Goal: Task Accomplishment & Management: Manage account settings

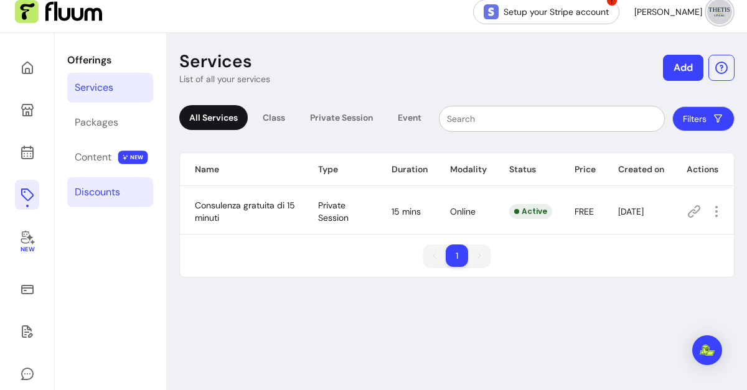
scroll to position [35, 0]
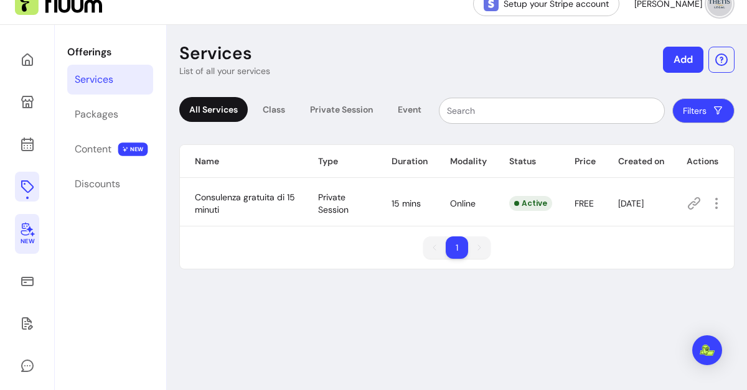
click at [29, 232] on icon at bounding box center [28, 230] width 14 height 14
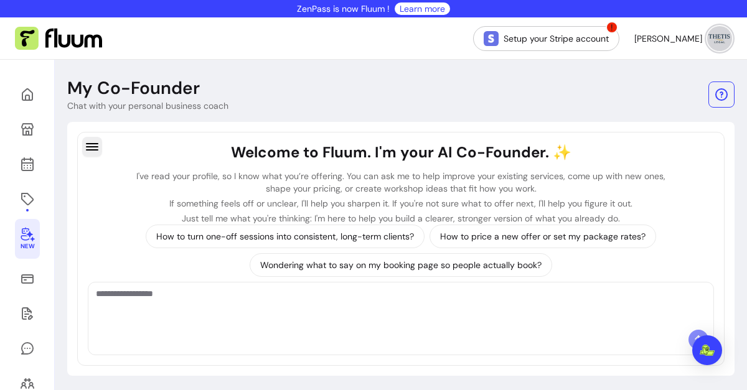
click at [96, 154] on button "button" at bounding box center [92, 147] width 20 height 20
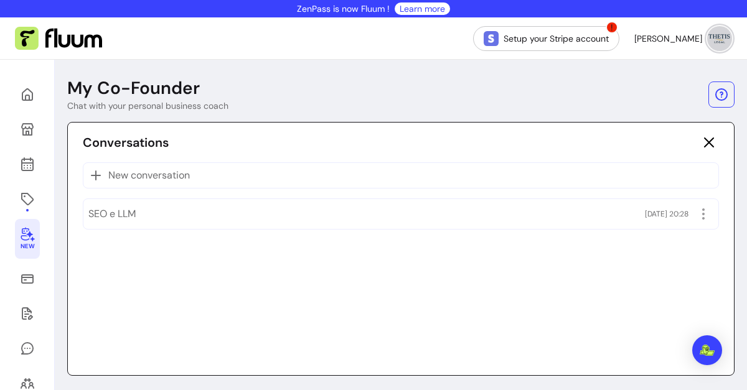
drag, startPoint x: 143, startPoint y: 224, endPoint x: 432, endPoint y: 254, distance: 290.5
click at [432, 254] on div "Conversations New conversation SEO e LLM 11/08/2025 20:28" at bounding box center [400, 249] width 667 height 254
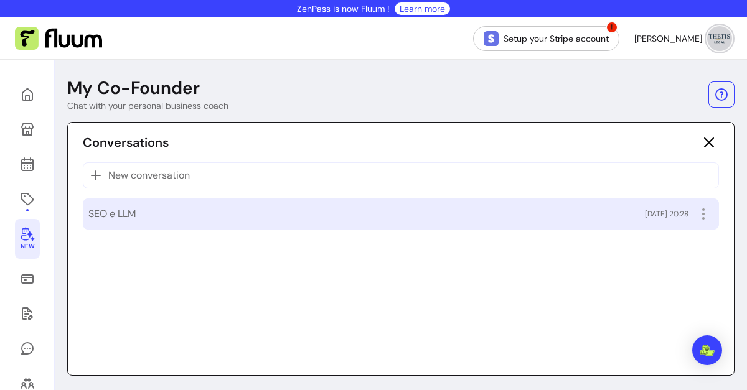
click at [194, 213] on div "SEO e LLM 11/08/2025 20:28" at bounding box center [400, 214] width 625 height 20
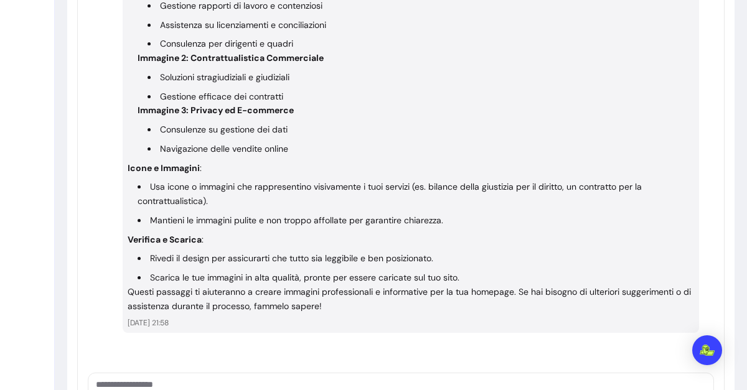
scroll to position [4215, 0]
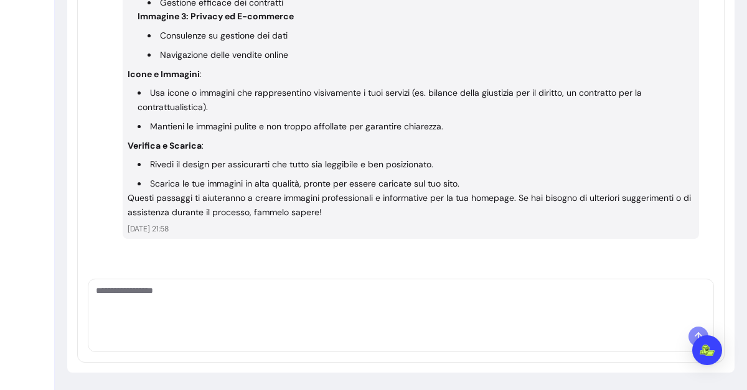
click at [211, 308] on textarea "Ask me anything..." at bounding box center [401, 303] width 610 height 37
type textarea "*"
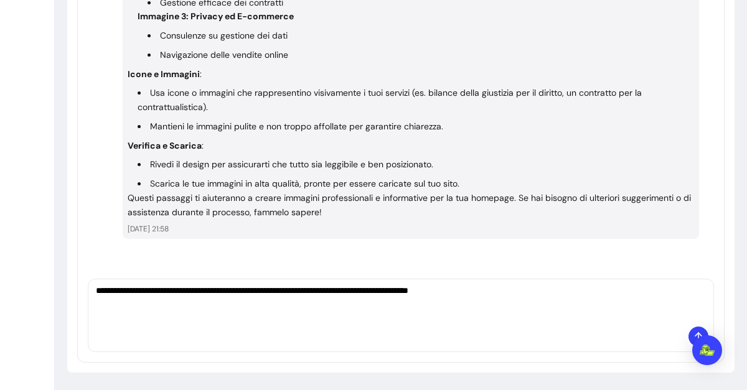
type textarea "**********"
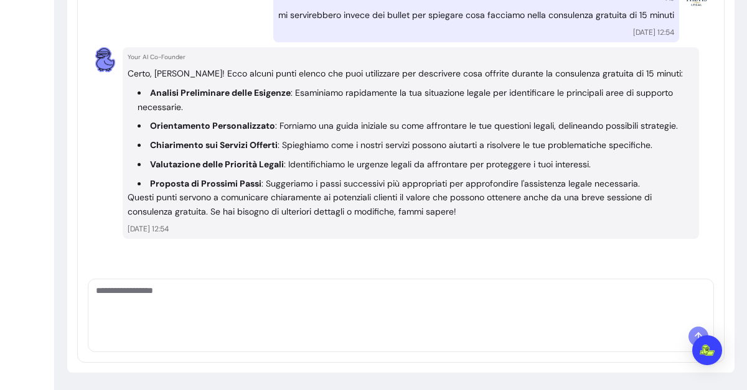
scroll to position [4268, 0]
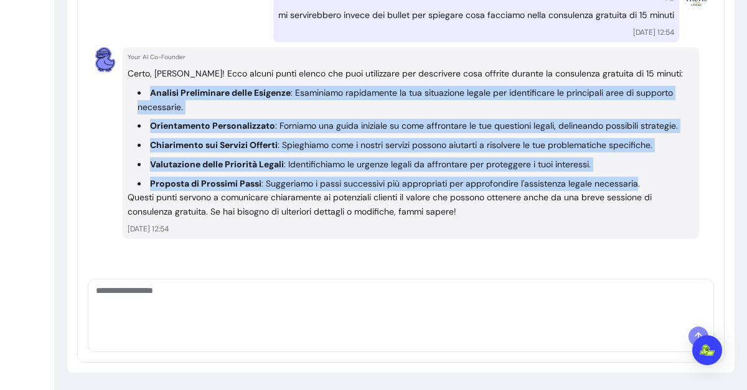
drag, startPoint x: 149, startPoint y: 91, endPoint x: 643, endPoint y: 181, distance: 501.9
click at [643, 181] on ul "Analisi Preliminare delle Esigenze : Esaminiamo rapidamente la tua situazione l…" at bounding box center [411, 138] width 567 height 105
copy ul "Analisi Preliminare delle Esigenze : Esaminiamo rapidamente la tua situazione l…"
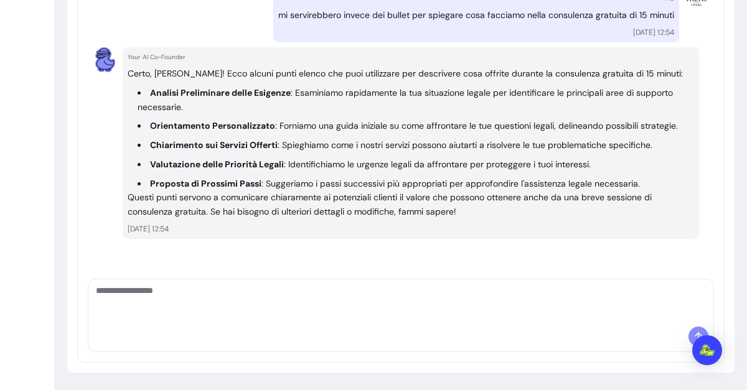
click at [162, 298] on textarea "Ask me anything..." at bounding box center [401, 303] width 610 height 37
type textarea "**********"
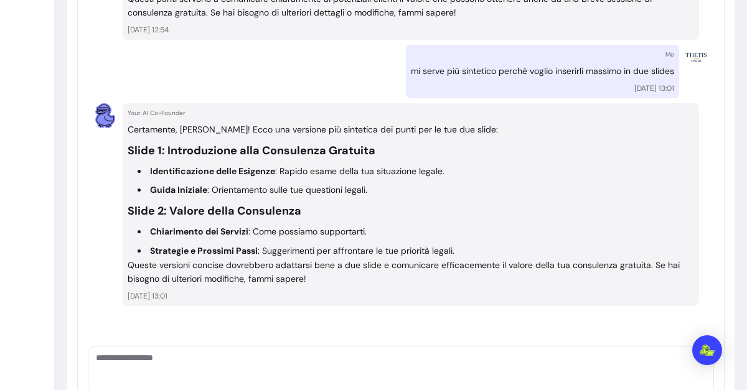
scroll to position [4160, 0]
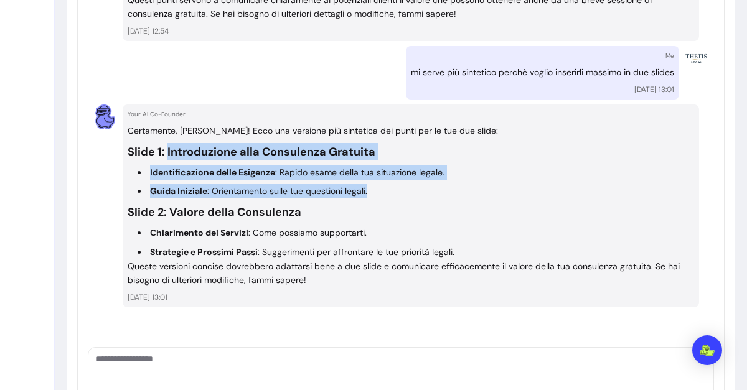
drag, startPoint x: 167, startPoint y: 164, endPoint x: 376, endPoint y: 199, distance: 212.0
click at [376, 199] on div "Certamente, Alice! Ecco una versione più sintetica dei punti per le tue due sli…" at bounding box center [411, 206] width 567 height 164
copy div "Introduzione alla Consulenza Gratuita Identificazione delle Esigenze : Rapido e…"
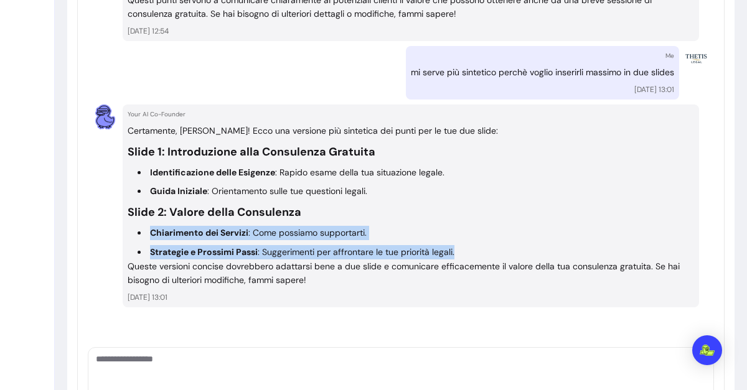
drag, startPoint x: 464, startPoint y: 263, endPoint x: 143, endPoint y: 250, distance: 322.2
click at [143, 250] on ul "Chiarimento dei Servizi : Come possiamo supportarti. Strategie e Prossimi Passi…" at bounding box center [411, 243] width 567 height 34
copy ul "Chiarimento dei Servizi : Come possiamo supportarti. Strategie e Prossimi Passi…"
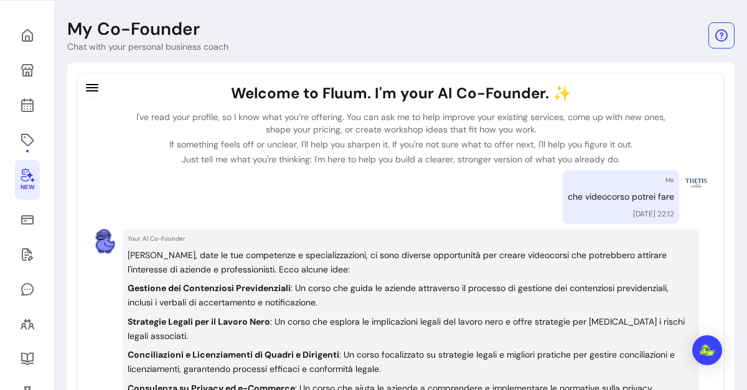
scroll to position [0, 0]
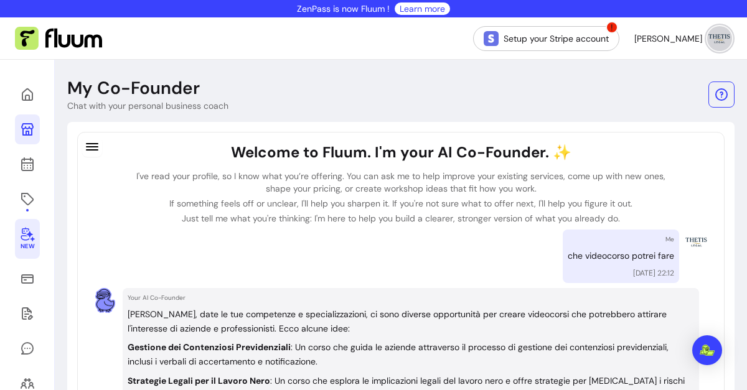
click at [34, 127] on icon at bounding box center [27, 129] width 15 height 15
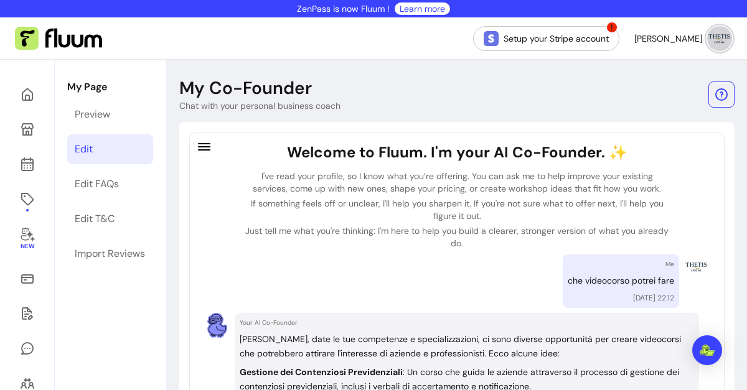
click at [85, 146] on div "Edit" at bounding box center [84, 149] width 18 height 15
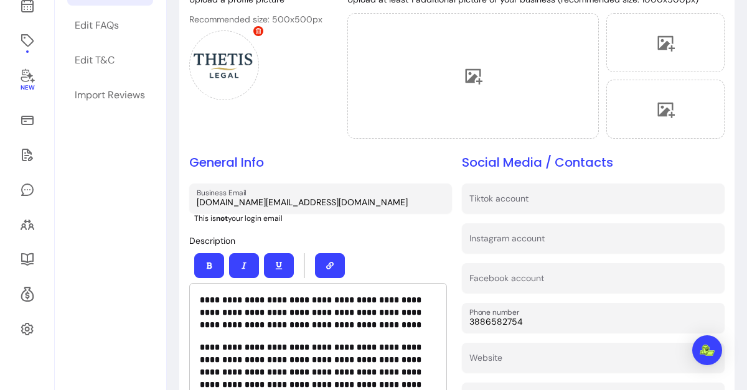
scroll to position [159, 0]
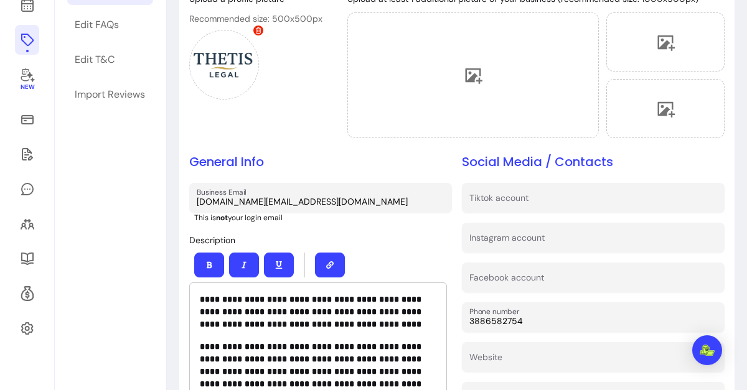
click at [28, 38] on icon at bounding box center [27, 39] width 15 height 15
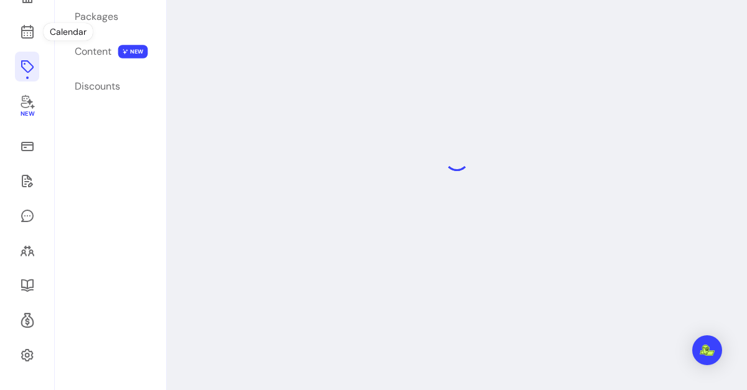
scroll to position [60, 0]
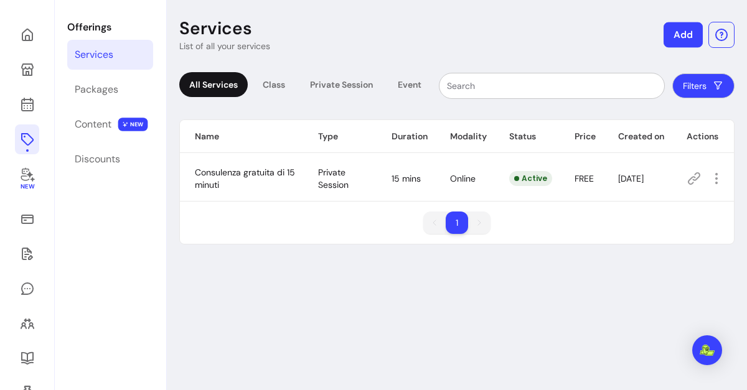
click at [672, 32] on button "Add" at bounding box center [683, 35] width 39 height 26
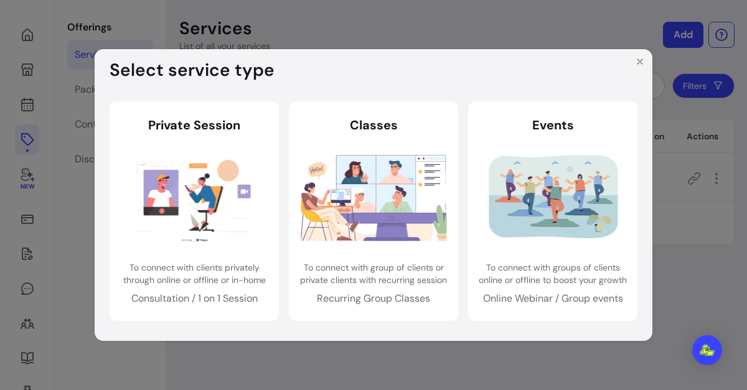
click at [639, 60] on icon "Close" at bounding box center [640, 62] width 10 height 10
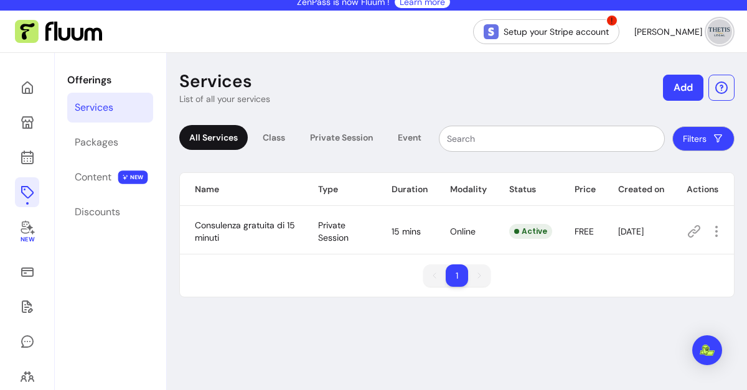
scroll to position [2, 0]
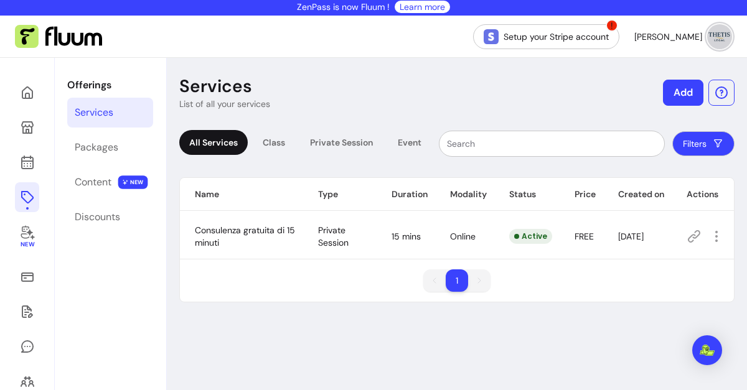
click at [257, 232] on span "Consulenza gratuita di 15 minuti" at bounding box center [245, 237] width 100 height 24
click at [98, 142] on div "Packages" at bounding box center [97, 147] width 44 height 15
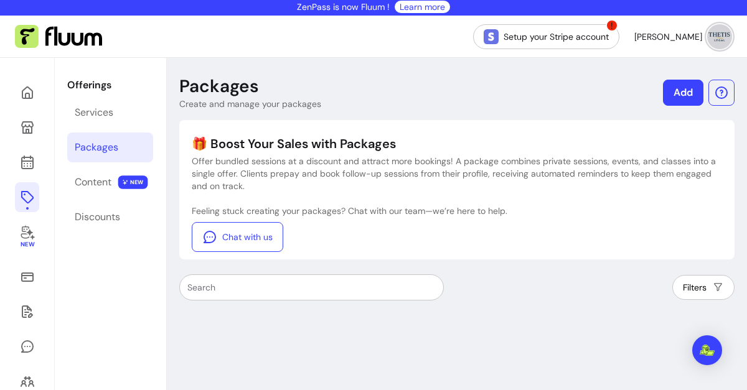
scroll to position [17, 0]
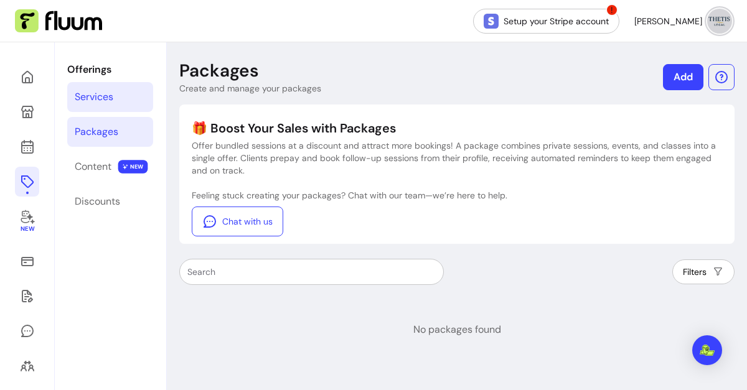
click at [103, 92] on div "Services" at bounding box center [94, 97] width 39 height 15
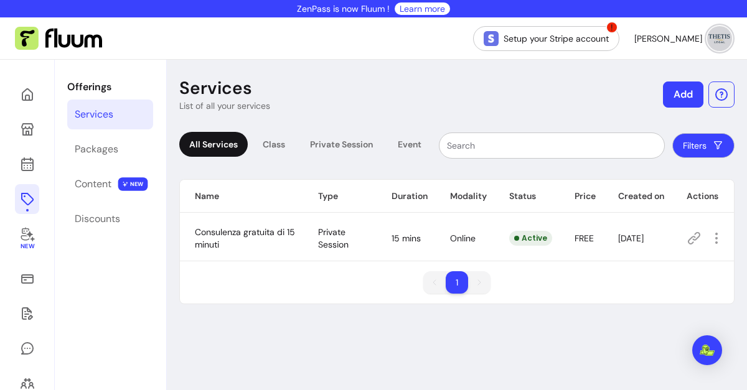
click at [326, 244] on span "Private Session" at bounding box center [333, 239] width 31 height 24
click at [712, 226] on td at bounding box center [703, 238] width 62 height 45
click at [712, 238] on icon "button" at bounding box center [716, 238] width 14 height 14
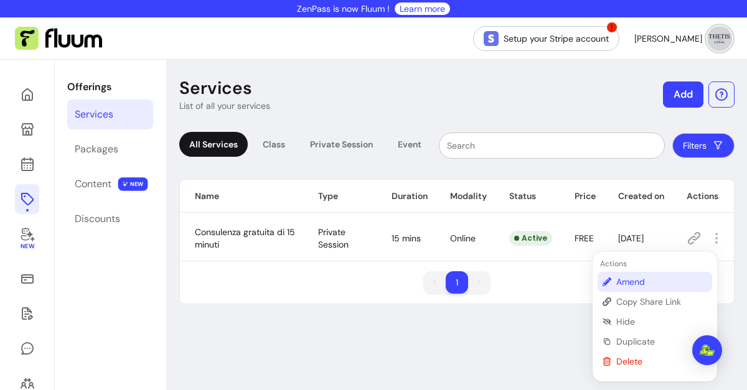
click at [619, 283] on span "Amend" at bounding box center [661, 282] width 91 height 12
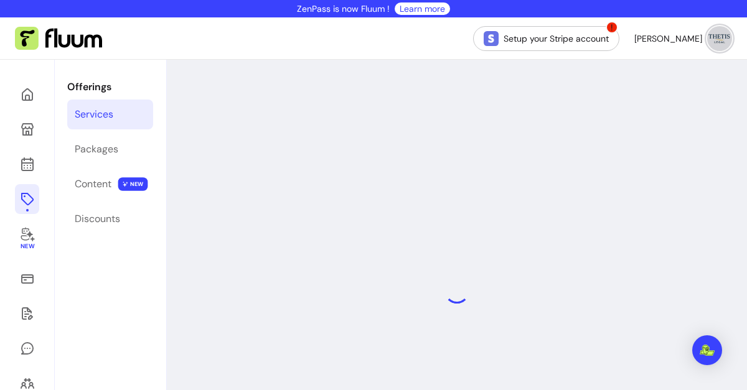
select select "**"
select select "***"
select select "****"
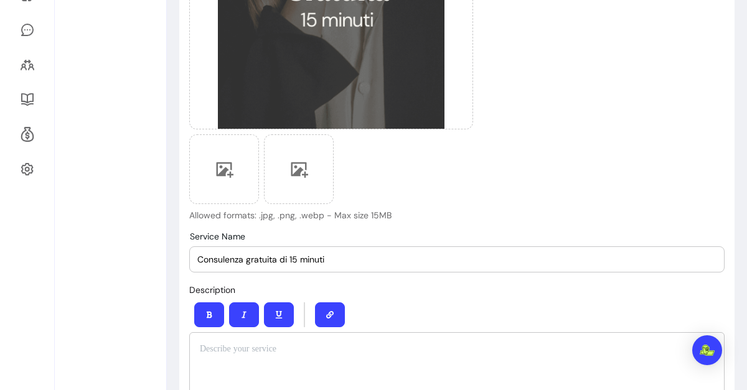
scroll to position [319, 0]
click at [234, 179] on div at bounding box center [224, 169] width 70 height 70
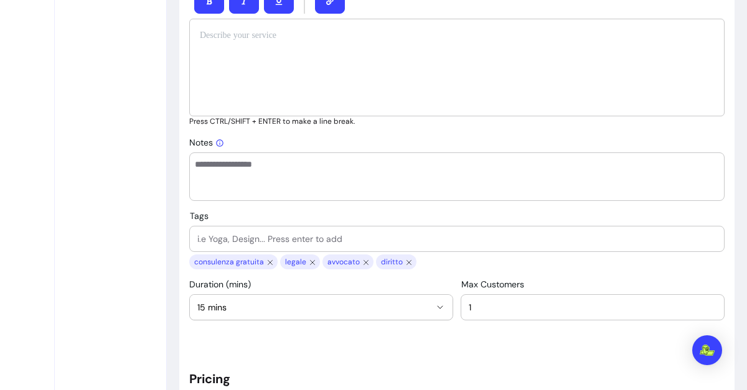
scroll to position [634, 0]
click at [266, 260] on icon "close chip" at bounding box center [270, 262] width 10 height 10
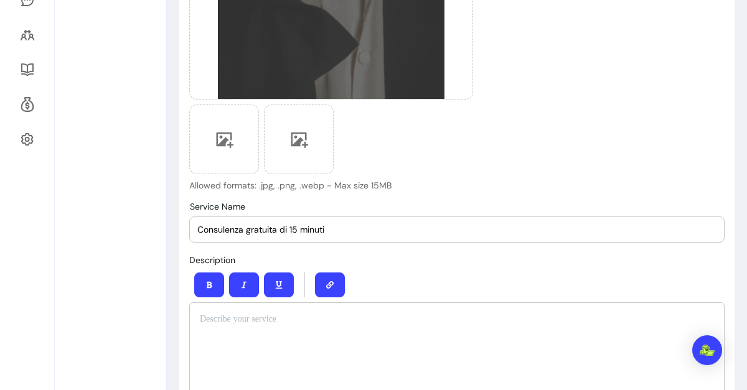
scroll to position [350, 0]
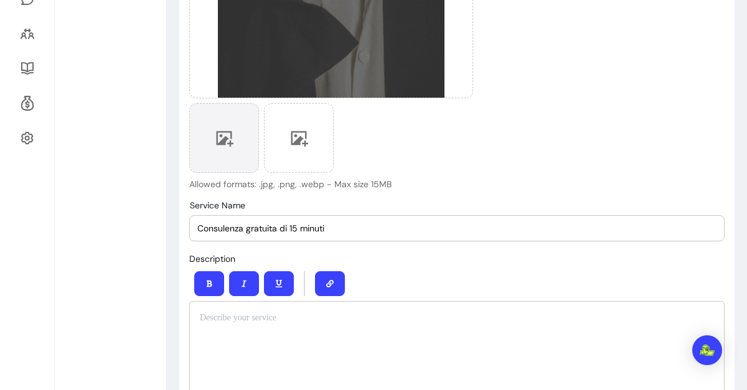
click at [233, 146] on div at bounding box center [224, 138] width 70 height 70
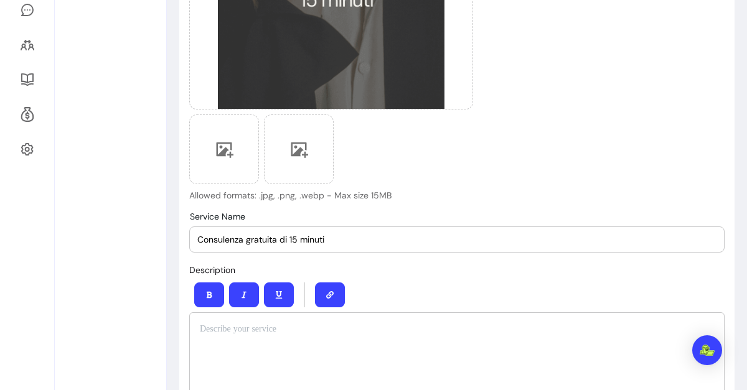
scroll to position [335, 0]
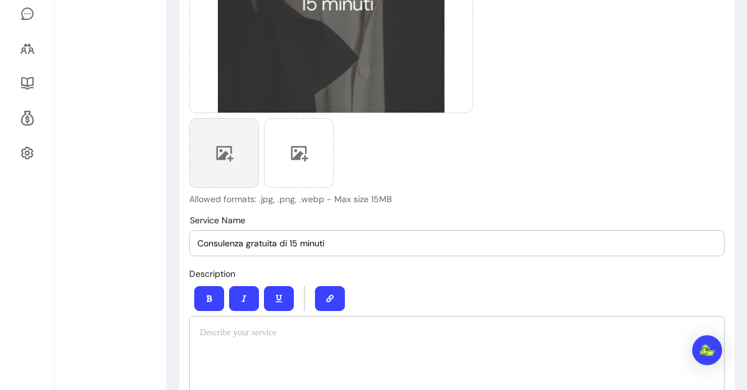
click at [212, 159] on div at bounding box center [224, 153] width 70 height 70
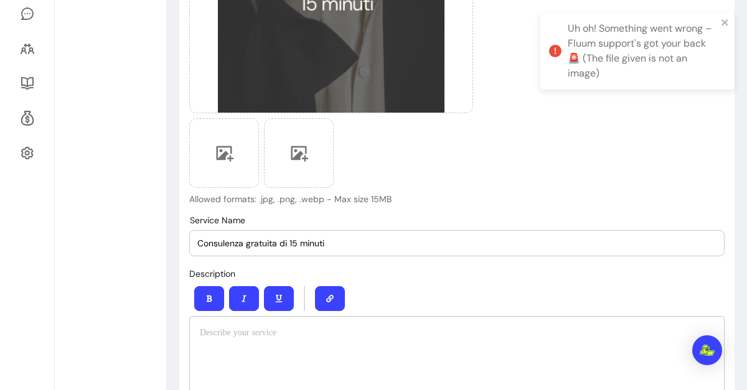
click at [728, 29] on div "Uh oh! Something went wrong – Fluum support's got your back 🚨 (The file given i…" at bounding box center [637, 50] width 194 height 77
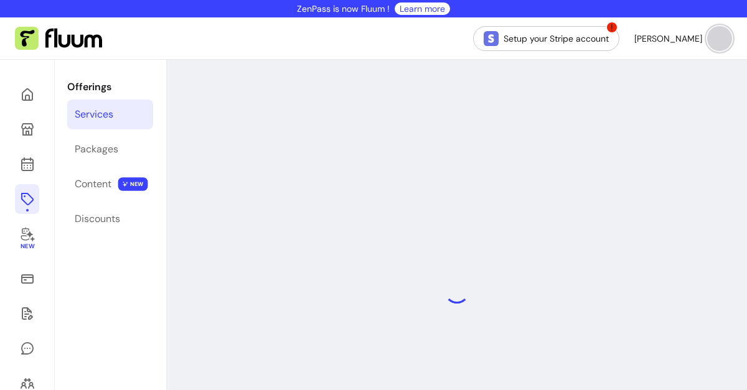
click at [585, 184] on div at bounding box center [457, 291] width 580 height 463
select select "**"
select select "***"
select select "****"
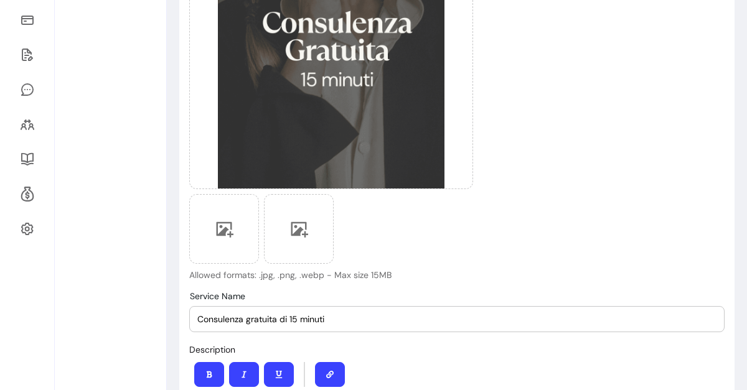
scroll to position [284, 0]
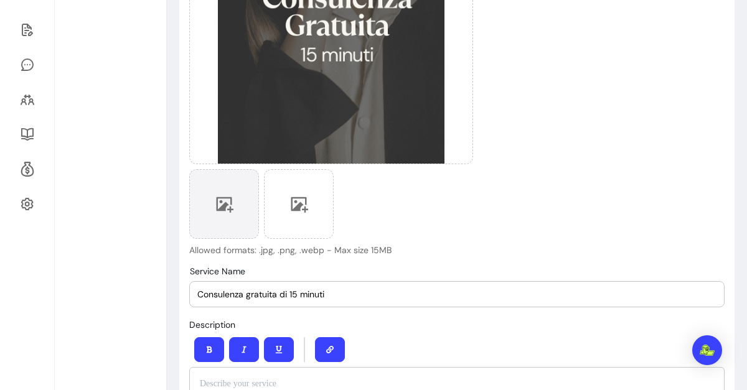
click at [227, 215] on div at bounding box center [224, 204] width 70 height 70
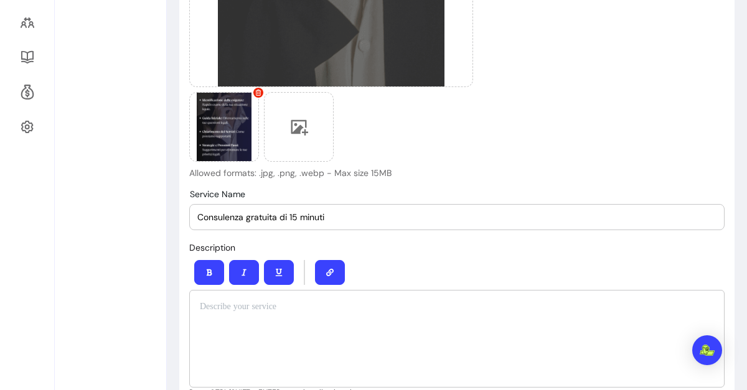
scroll to position [374, 0]
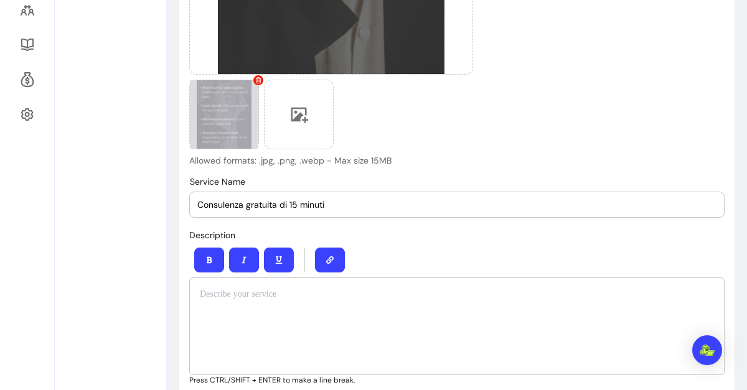
click at [260, 80] on icon at bounding box center [259, 80] width 6 height 6
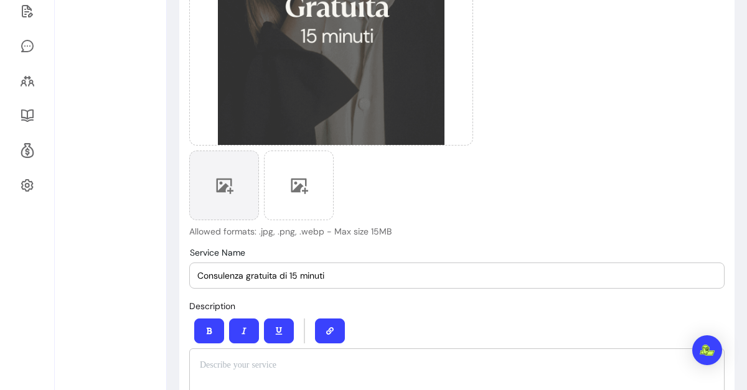
scroll to position [296, 0]
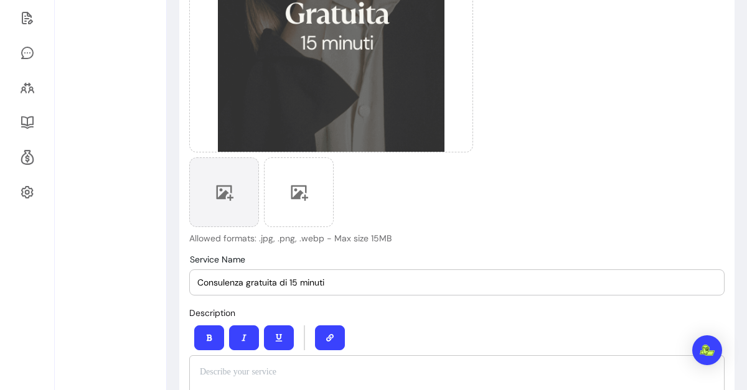
click at [225, 194] on icon at bounding box center [225, 194] width 17 height 16
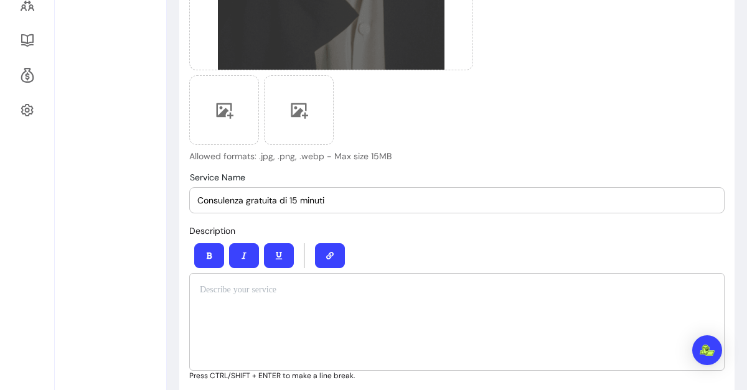
scroll to position [247, 0]
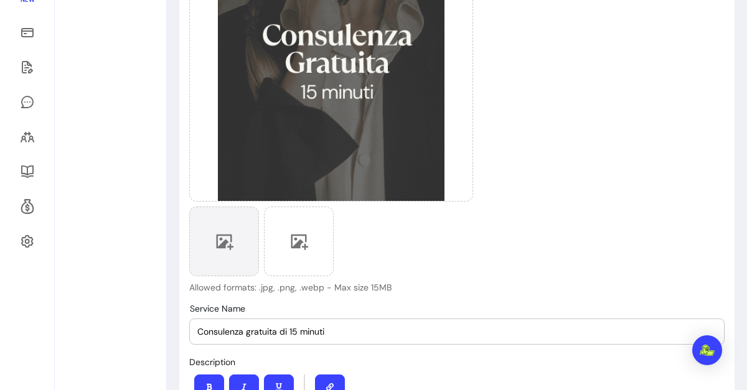
click at [225, 241] on icon at bounding box center [225, 243] width 17 height 16
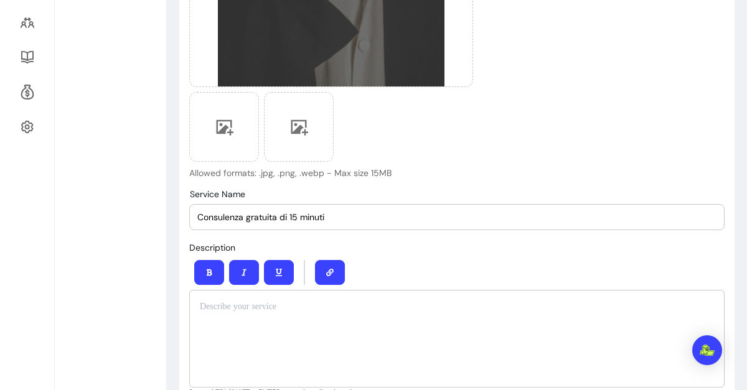
scroll to position [369, 0]
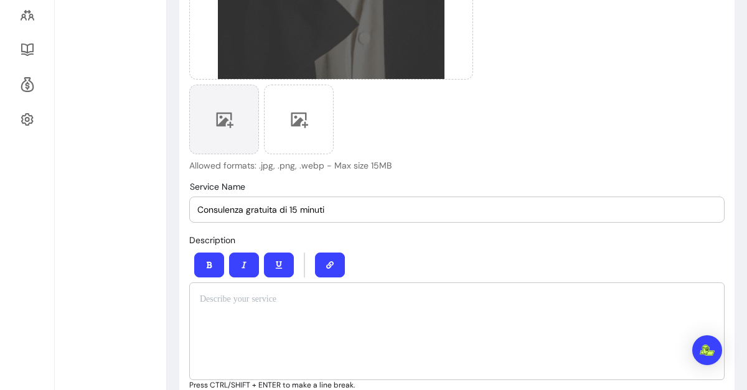
click at [222, 123] on icon at bounding box center [225, 121] width 17 height 16
drag, startPoint x: 469, startPoint y: 130, endPoint x: 209, endPoint y: 110, distance: 261.6
click at [209, 110] on div at bounding box center [224, 120] width 70 height 70
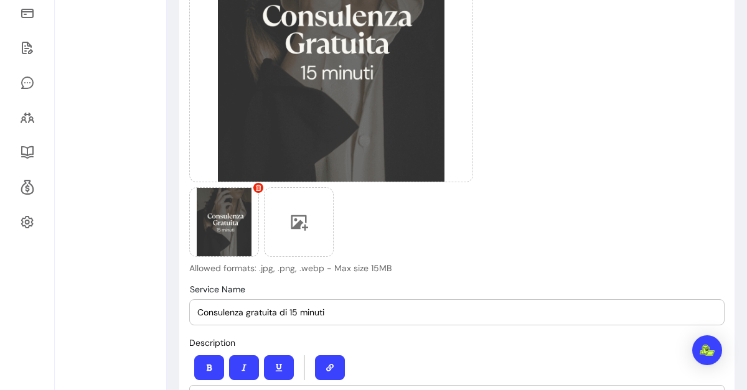
scroll to position [264, 0]
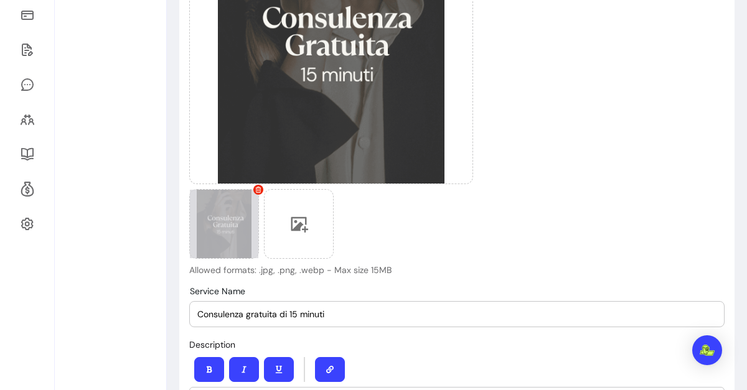
click at [259, 192] on icon at bounding box center [258, 190] width 6 height 6
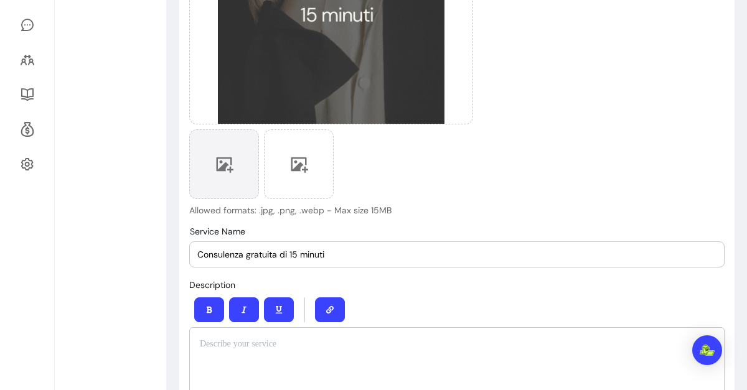
scroll to position [323, 0]
click at [552, 77] on div "Upload Cover Image Allowed formats: .jpg, .png, .webp - Max size 15MB" at bounding box center [456, 23] width 535 height 389
click at [238, 157] on div at bounding box center [224, 165] width 70 height 70
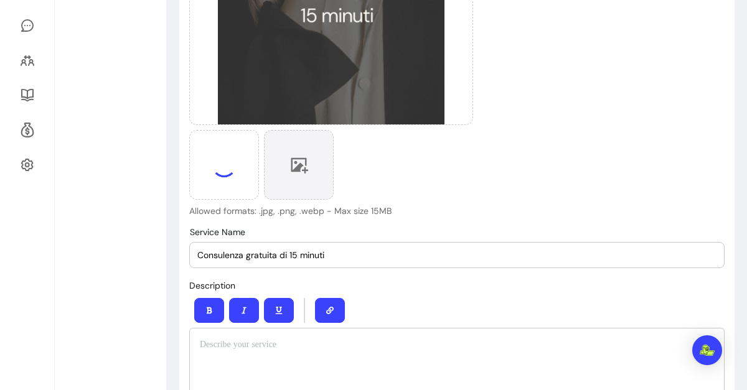
click at [307, 174] on icon at bounding box center [299, 165] width 19 height 19
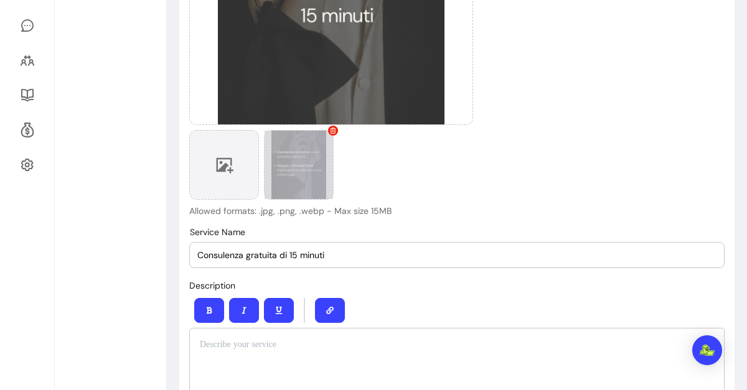
click at [227, 177] on div at bounding box center [224, 165] width 70 height 70
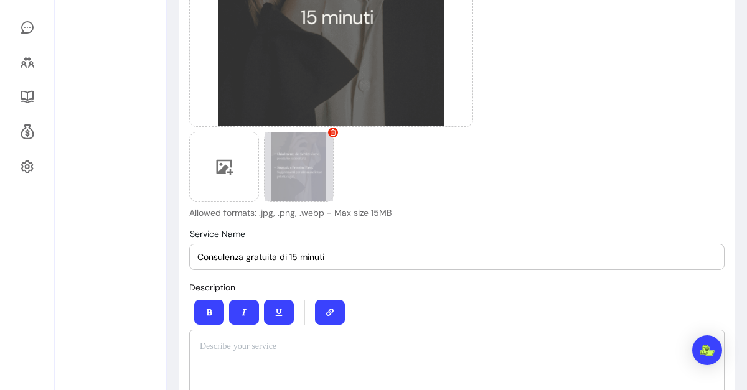
scroll to position [321, 0]
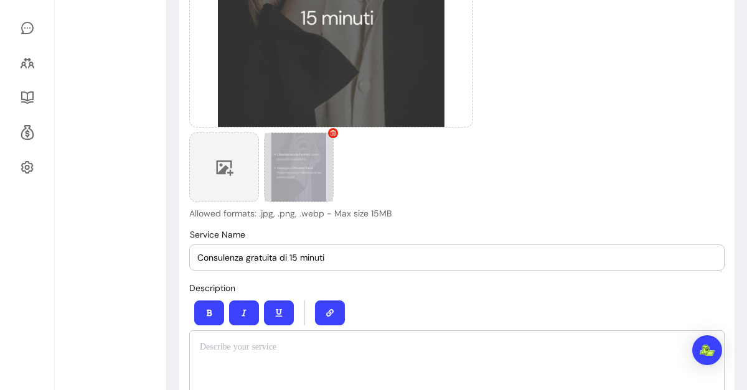
click at [218, 172] on icon at bounding box center [225, 169] width 17 height 16
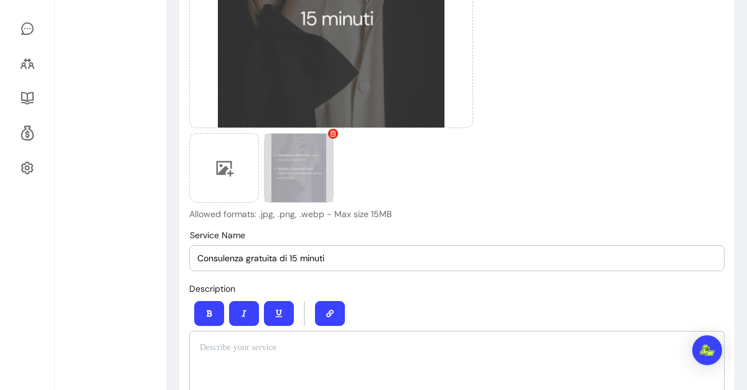
scroll to position [319, 0]
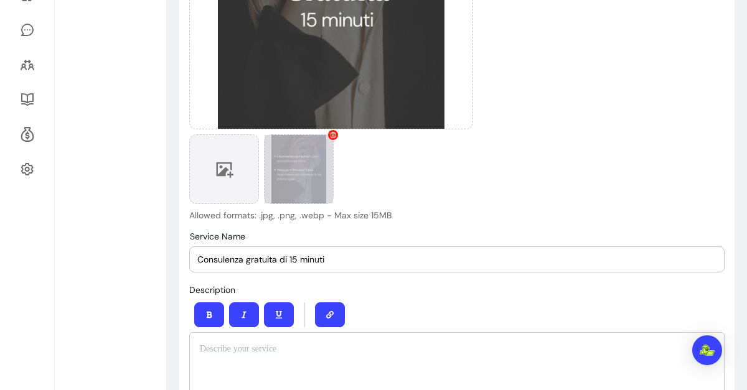
click at [222, 164] on icon at bounding box center [224, 169] width 19 height 19
